Goal: Task Accomplishment & Management: Use online tool/utility

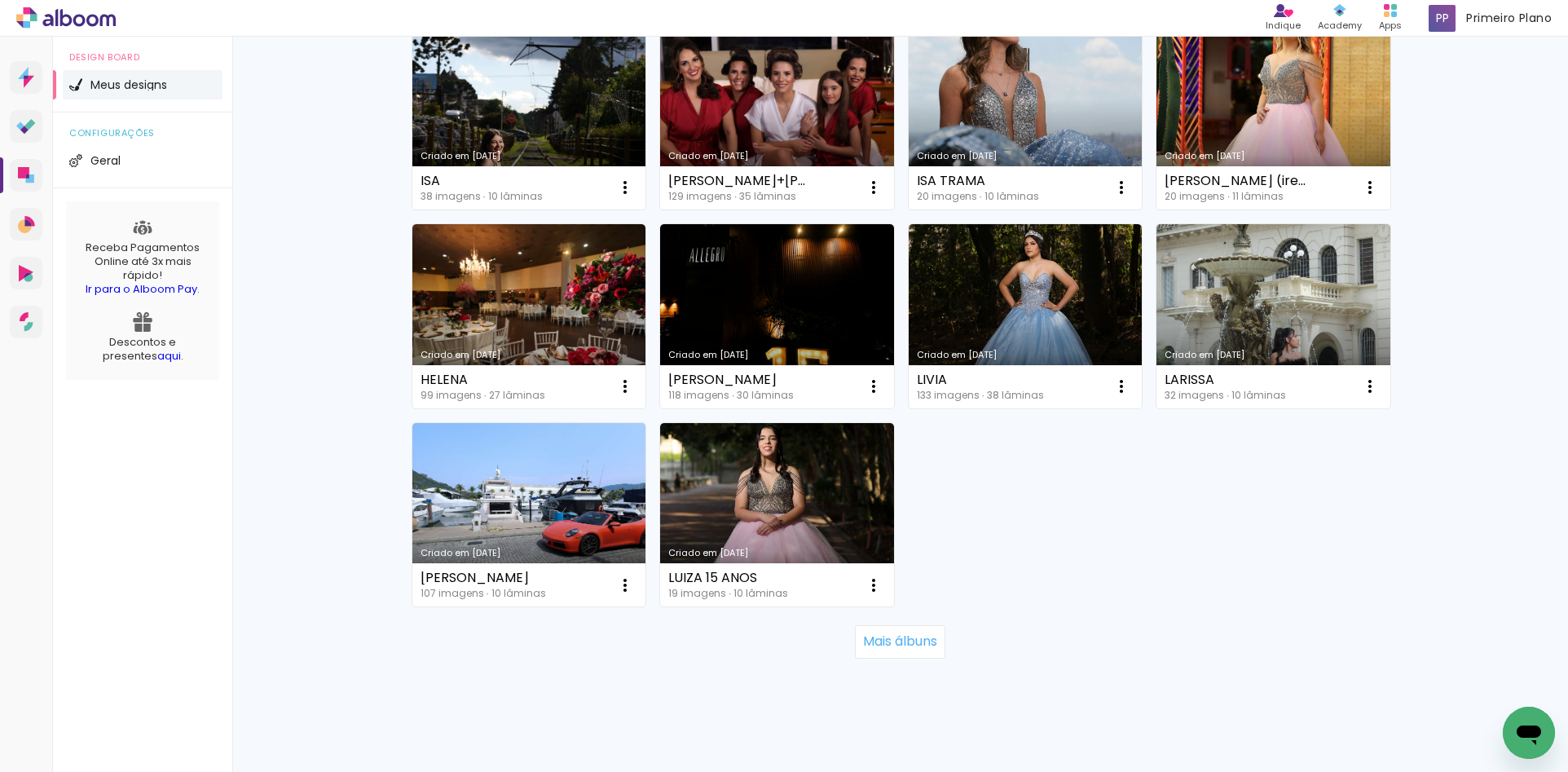
scroll to position [978, 0]
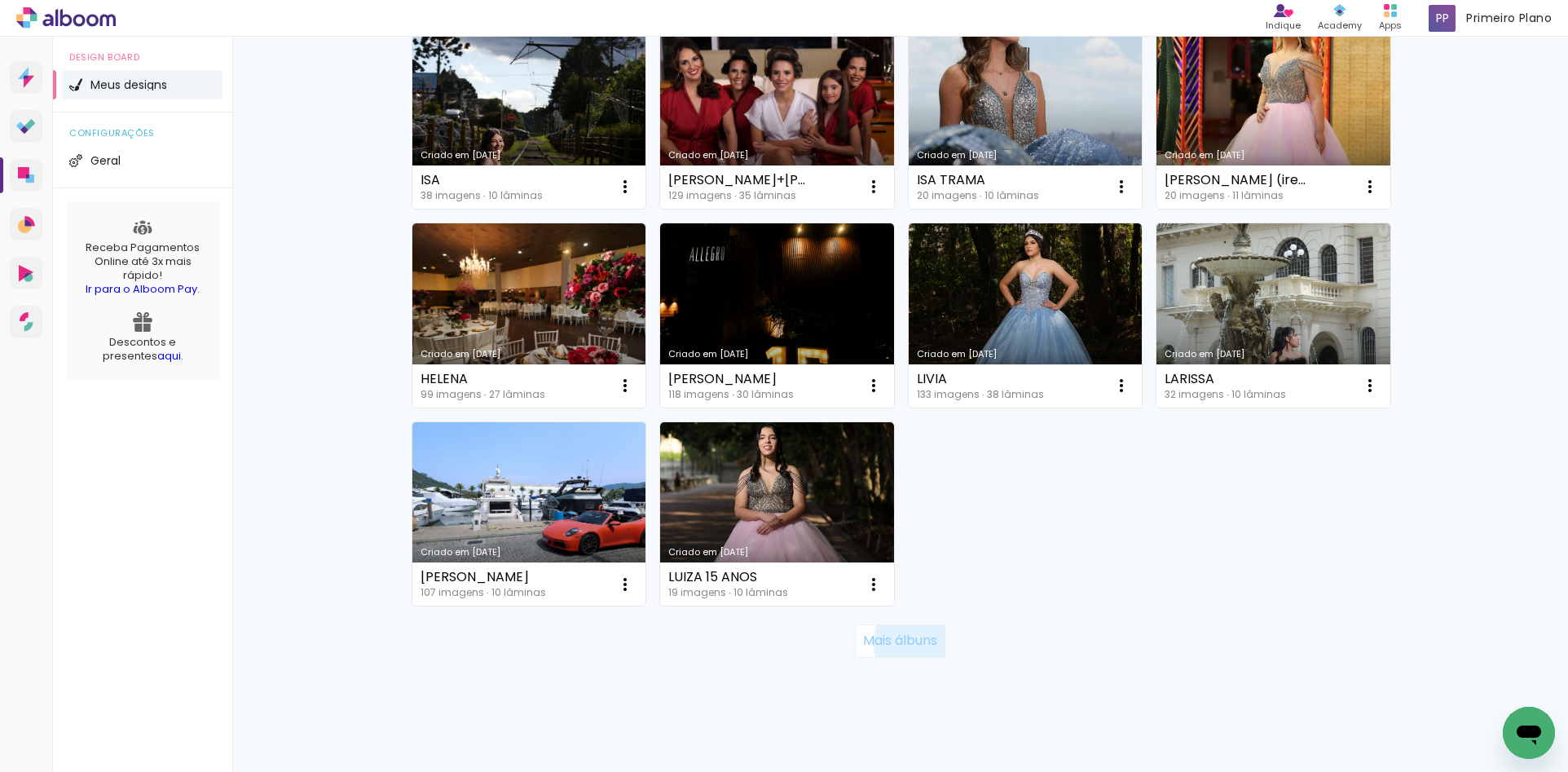
click at [0, 0] on slot "Mais álbuns" at bounding box center [0, 0] width 0 height 0
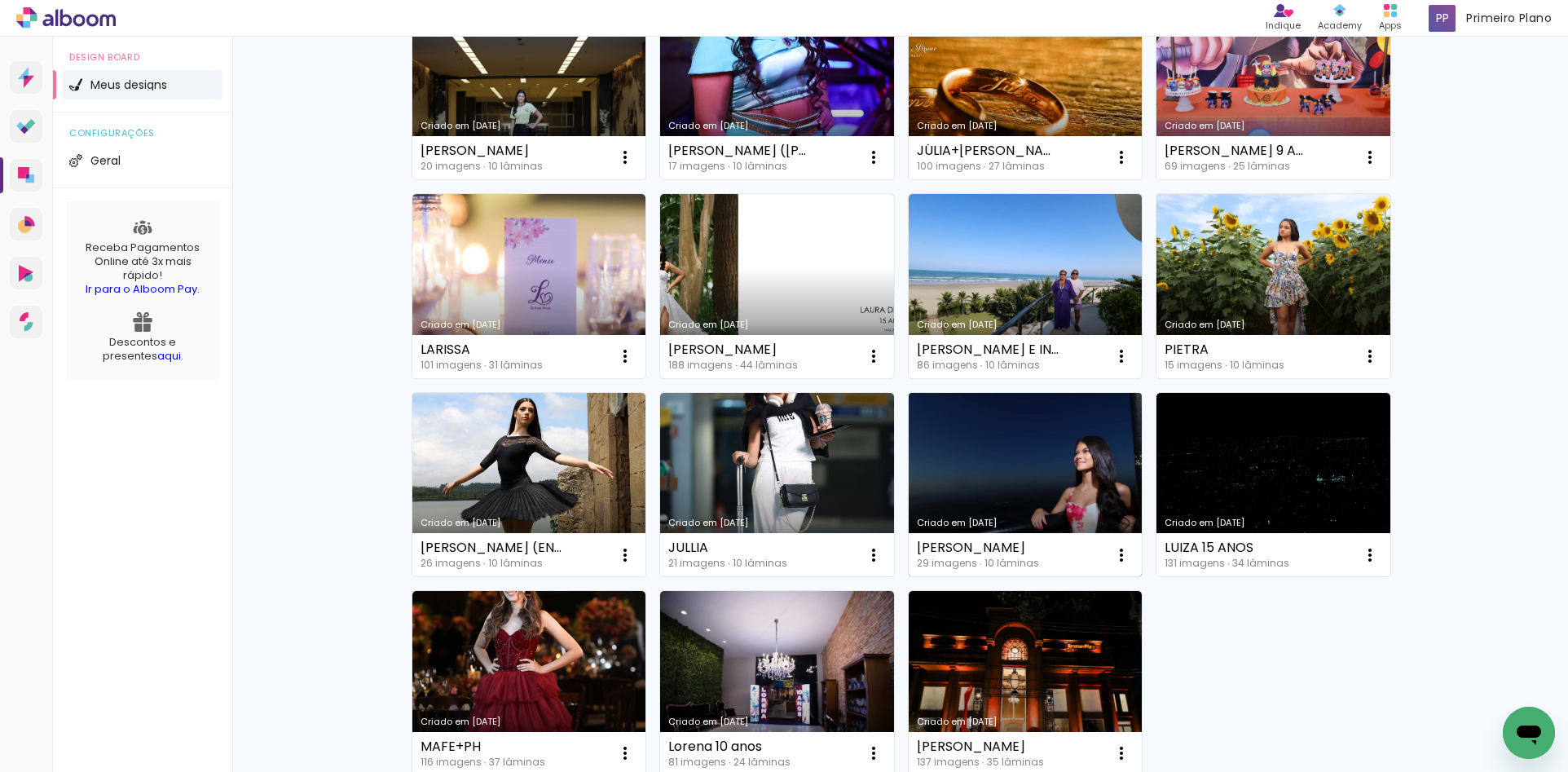
scroll to position [2119, 0]
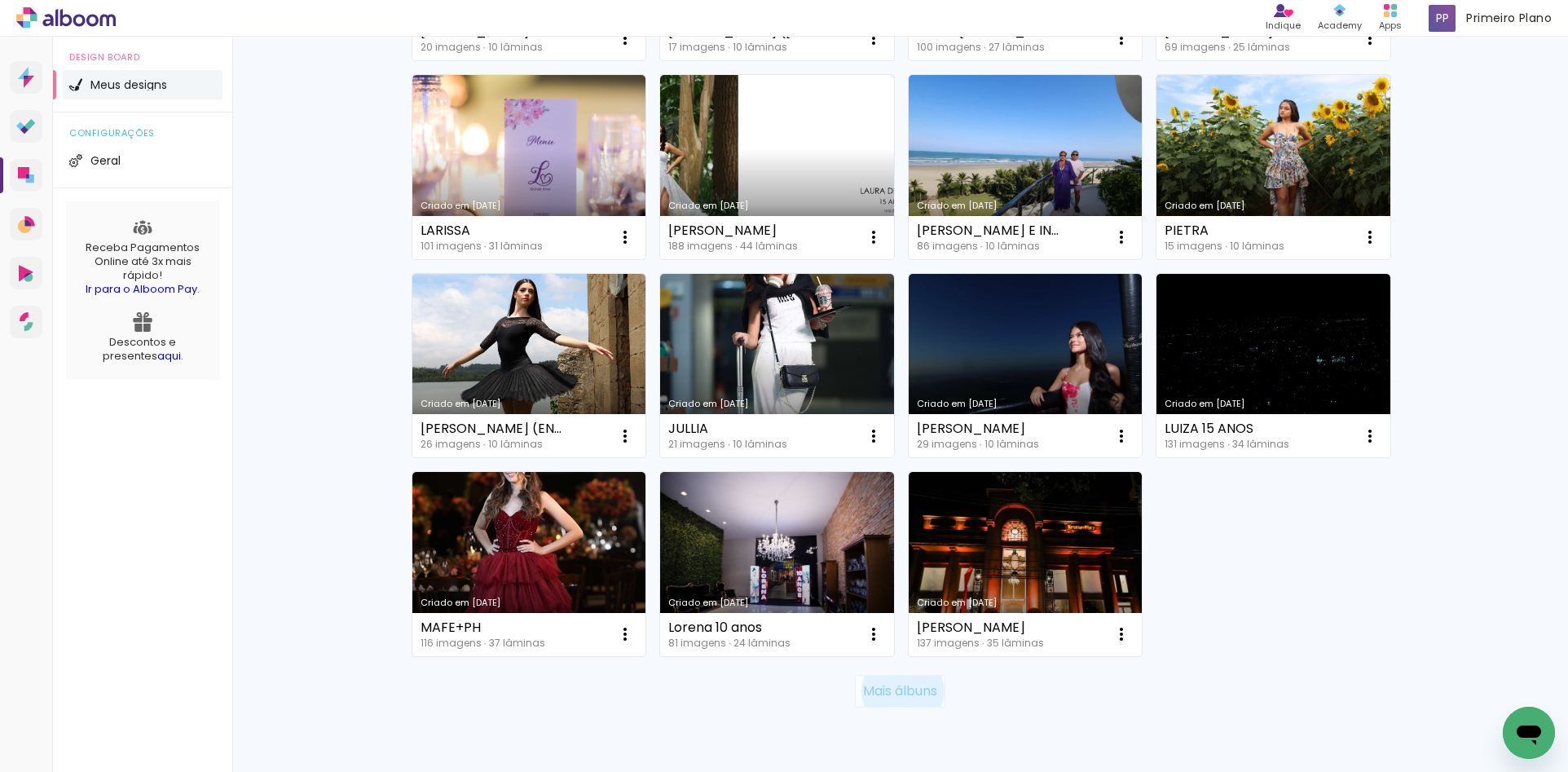
click at [0, 0] on slot "Mais álbuns" at bounding box center [0, 0] width 0 height 0
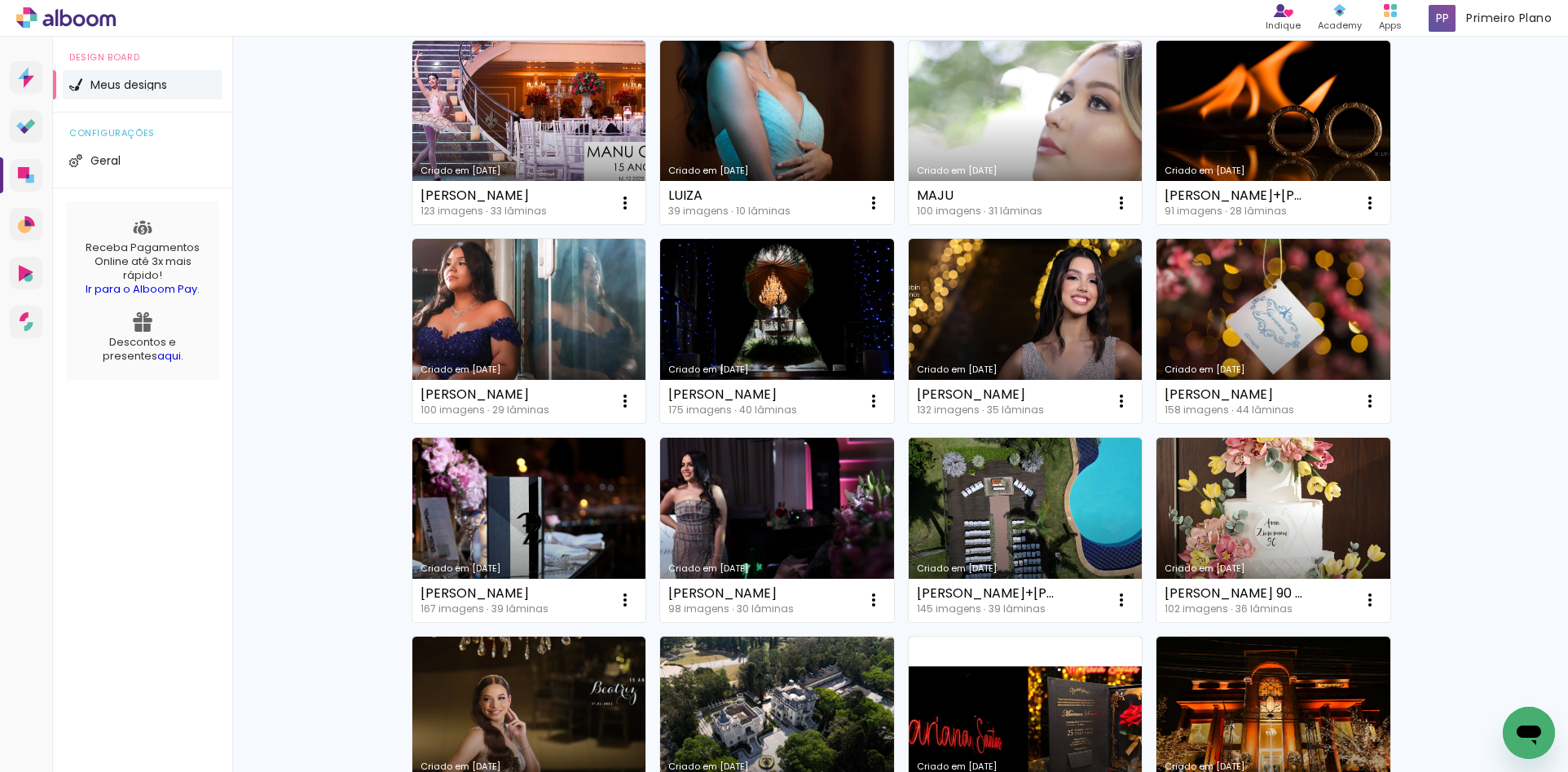
scroll to position [2852, 0]
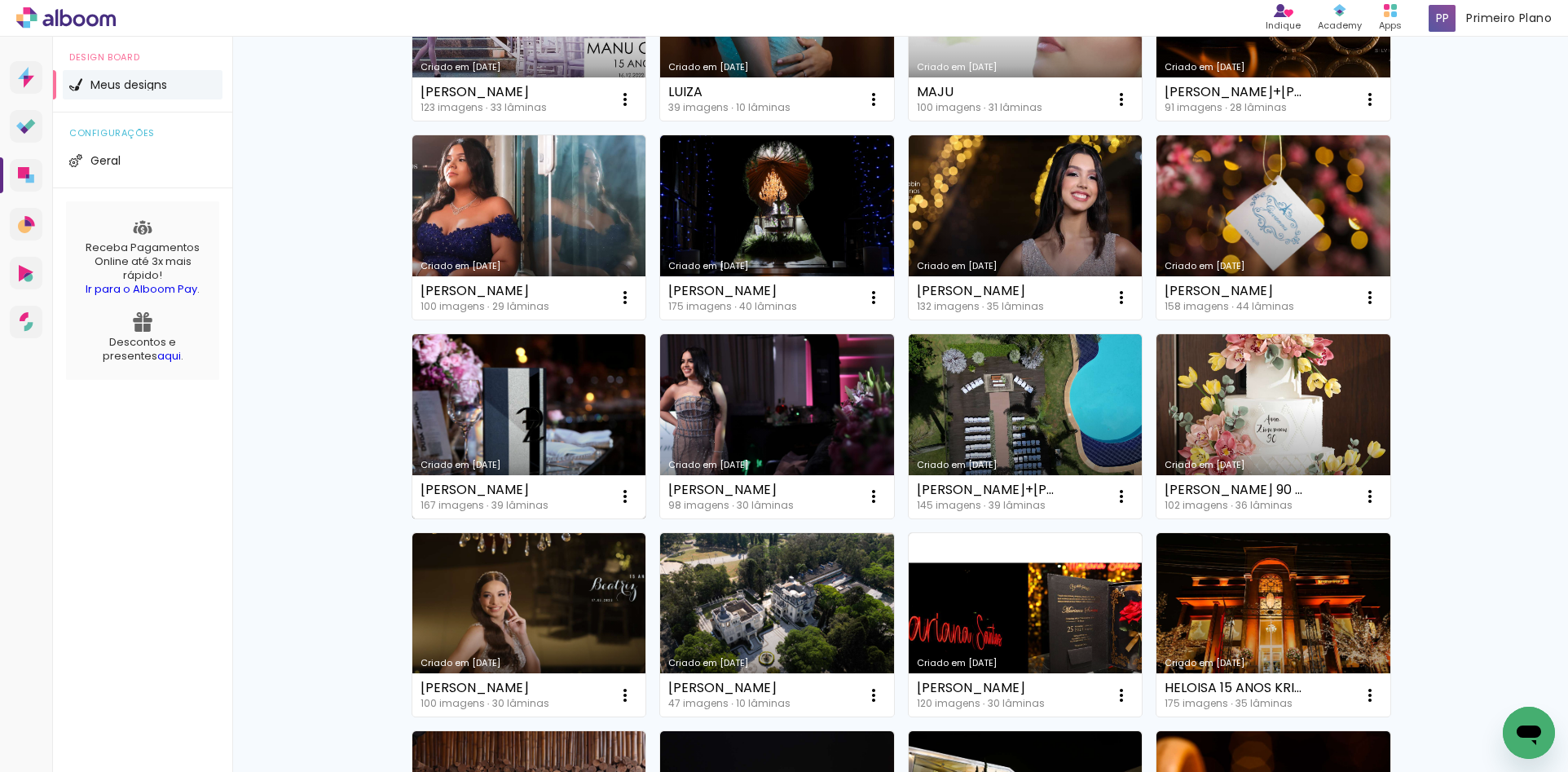
click at [554, 399] on link "Criado em [DATE]" at bounding box center [528, 426] width 233 height 184
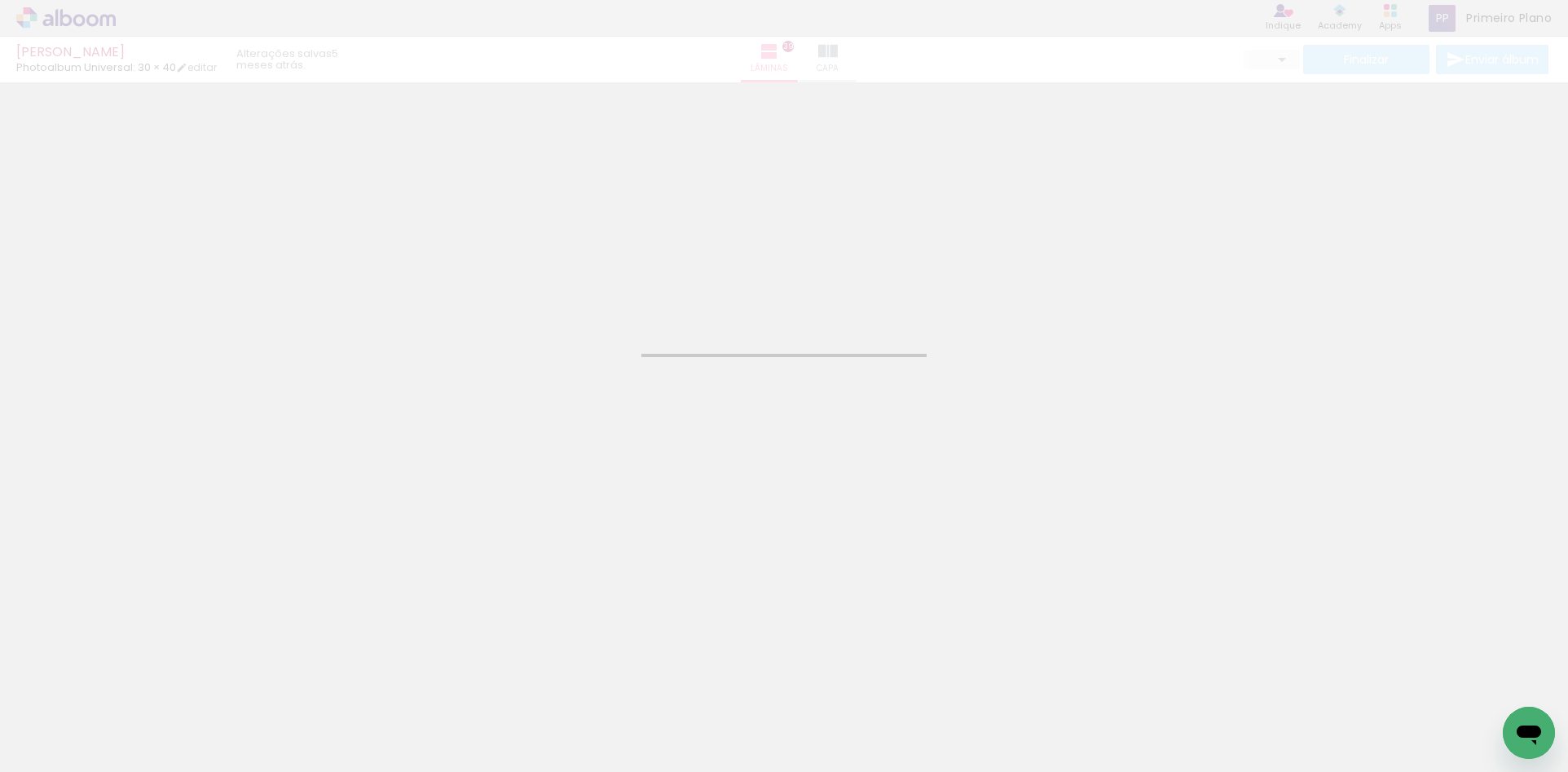
type input "JPG"
type input "Alta, 300 DPI"
